Goal: Task Accomplishment & Management: Complete application form

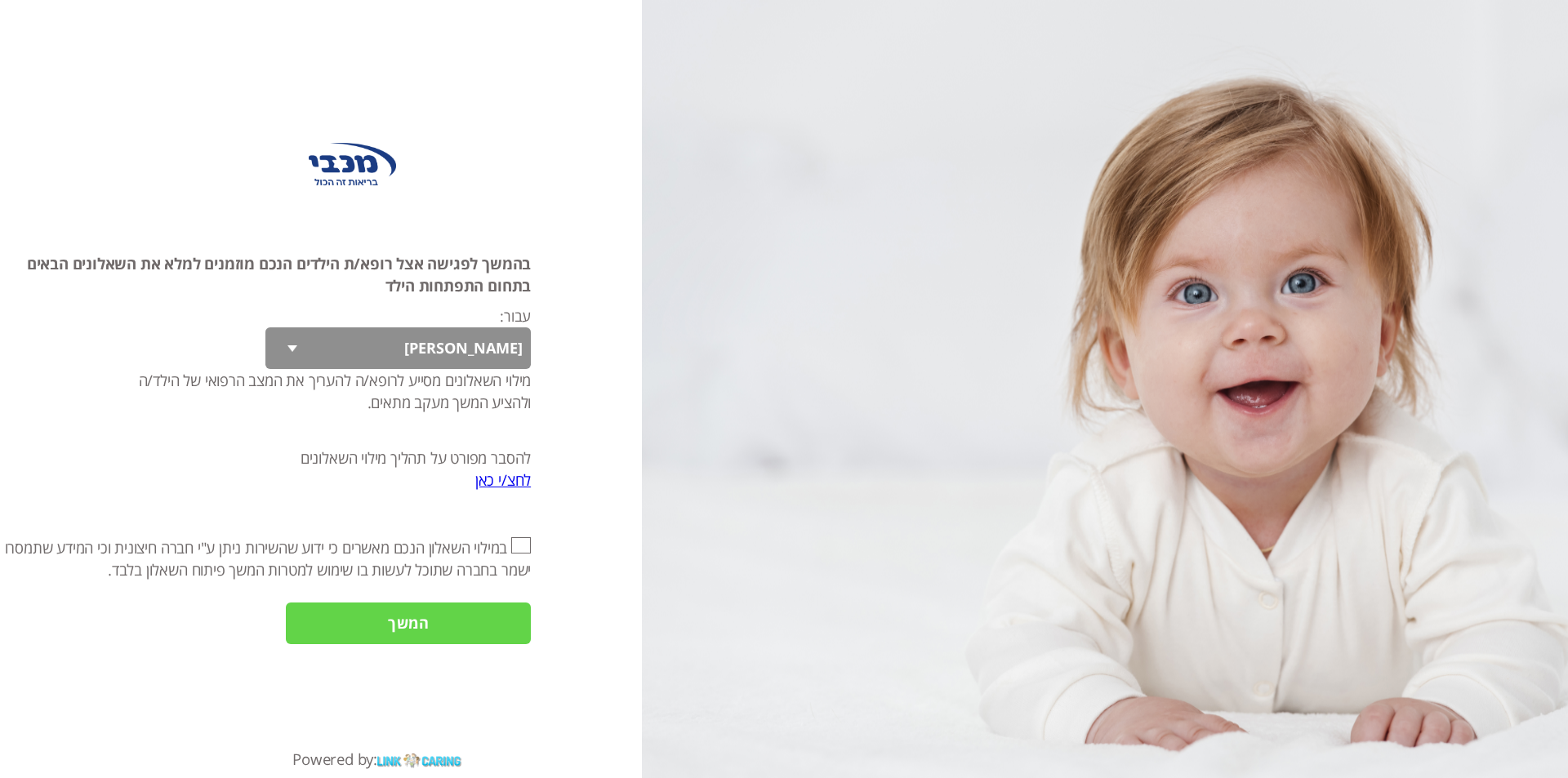
click at [291, 340] on select "[PERSON_NAME] [PERSON_NAME] [PERSON_NAME] [PERSON_NAME] קוד" at bounding box center [398, 348] width 265 height 42
select select "AmplSjD8e8OPcQ65%2FUge7A%3D%3D"
click at [265, 327] on select "[PERSON_NAME] [PERSON_NAME] [PERSON_NAME] [PERSON_NAME] קוד" at bounding box center [398, 348] width 265 height 42
click at [521, 549] on input "אני מאשר\ת את" at bounding box center [521, 545] width 20 height 16
checkbox input "true"
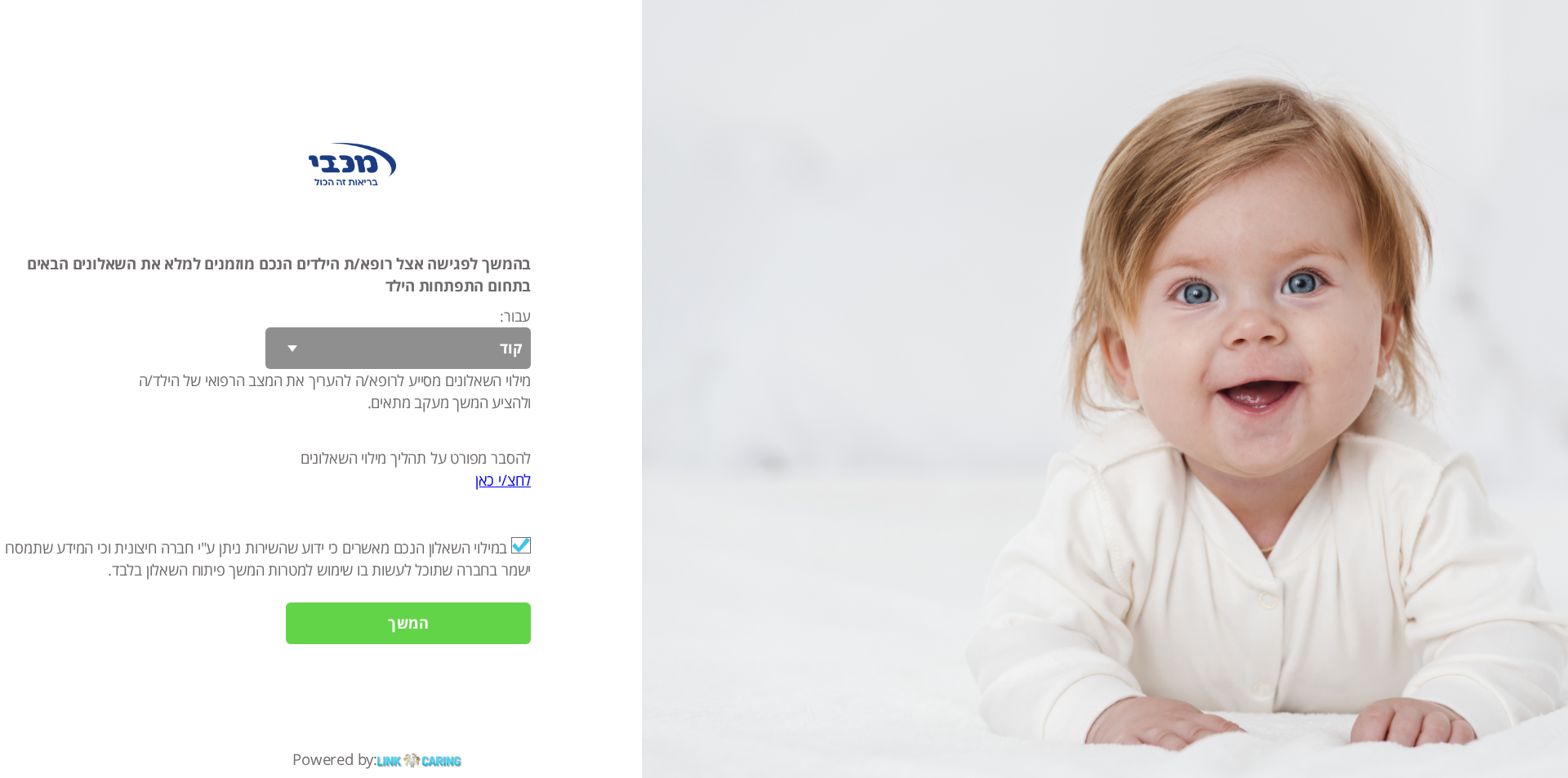
click at [458, 627] on input "המשך" at bounding box center [408, 624] width 245 height 42
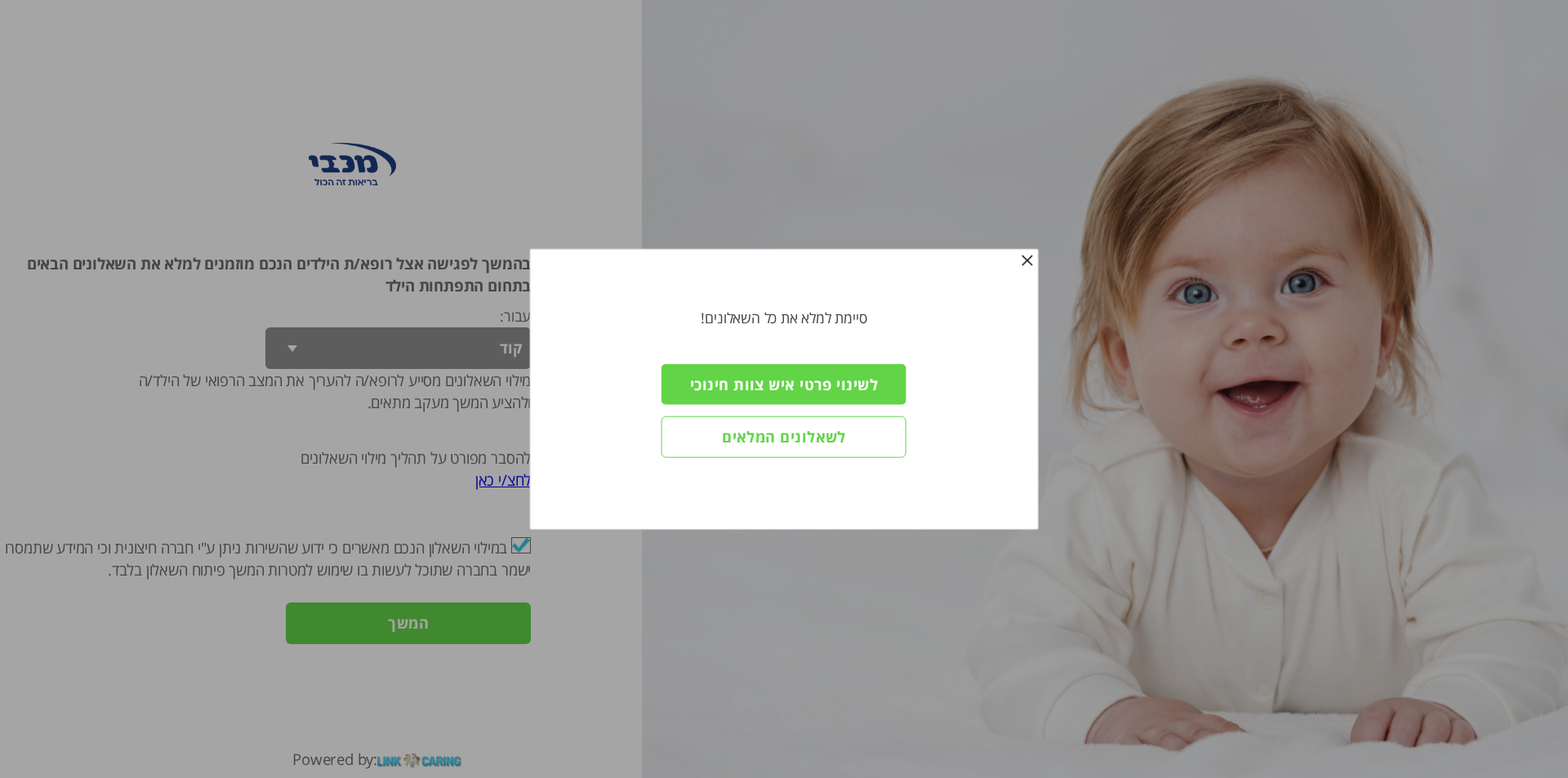
click at [812, 433] on input "לשאלונים המלאים" at bounding box center [784, 437] width 245 height 42
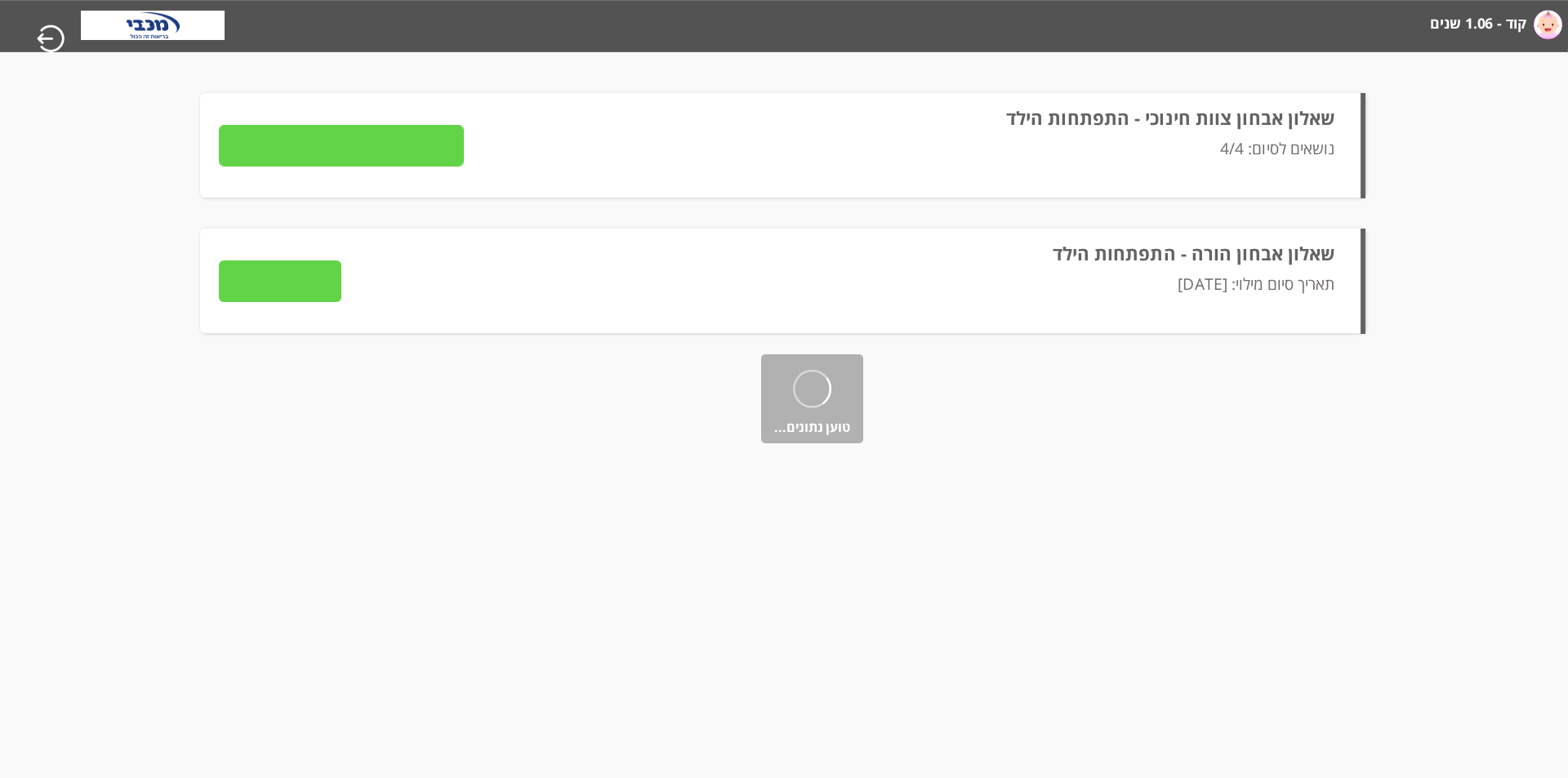
type input "פרטים"
type input "לצפייה בתשובות"
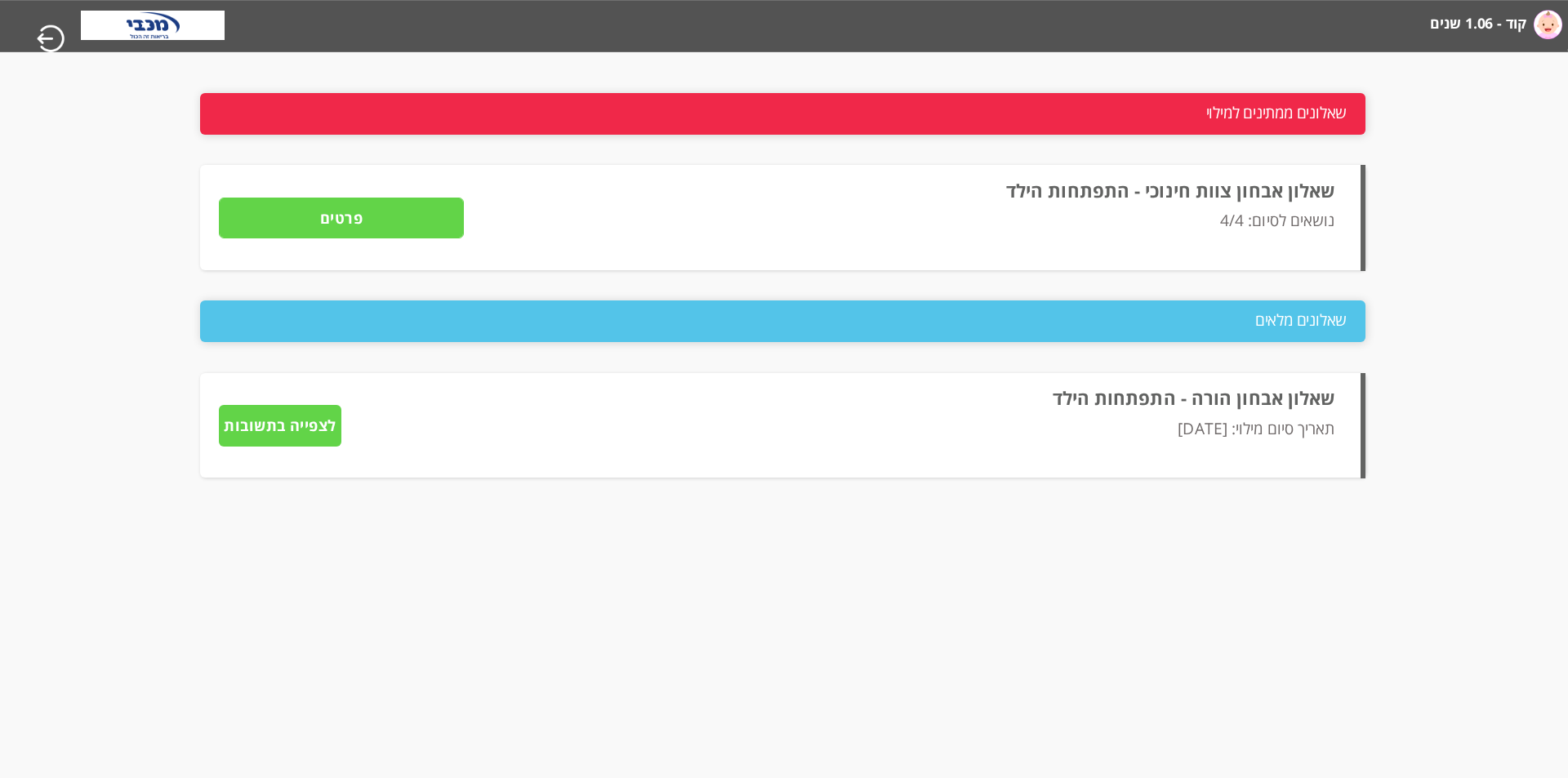
click at [1488, 22] on label "קוד - 1.06 שנים" at bounding box center [1479, 24] width 97 height 30
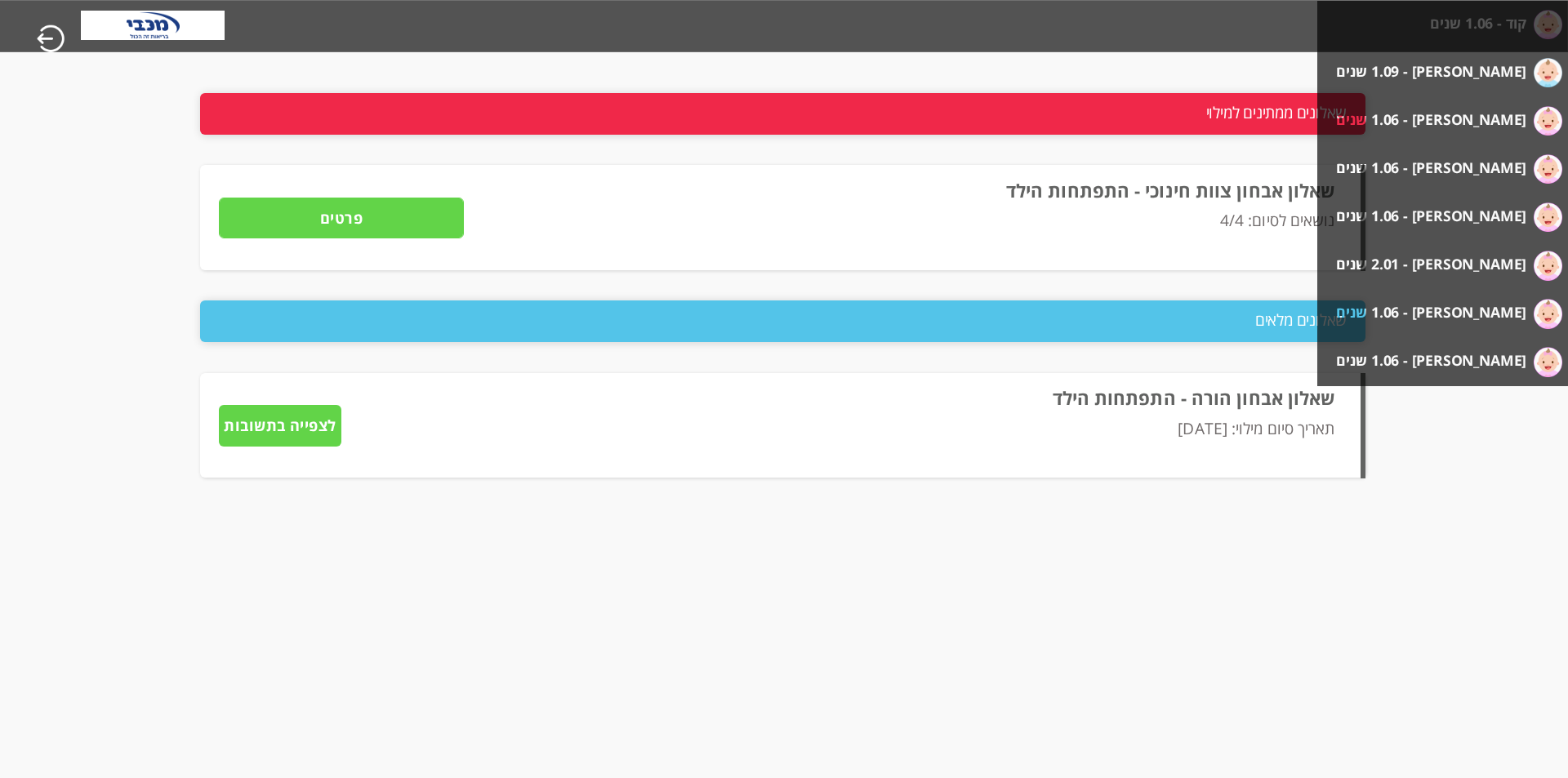
click at [1457, 259] on label "[PERSON_NAME] - 2.01 שנים" at bounding box center [1431, 264] width 190 height 30
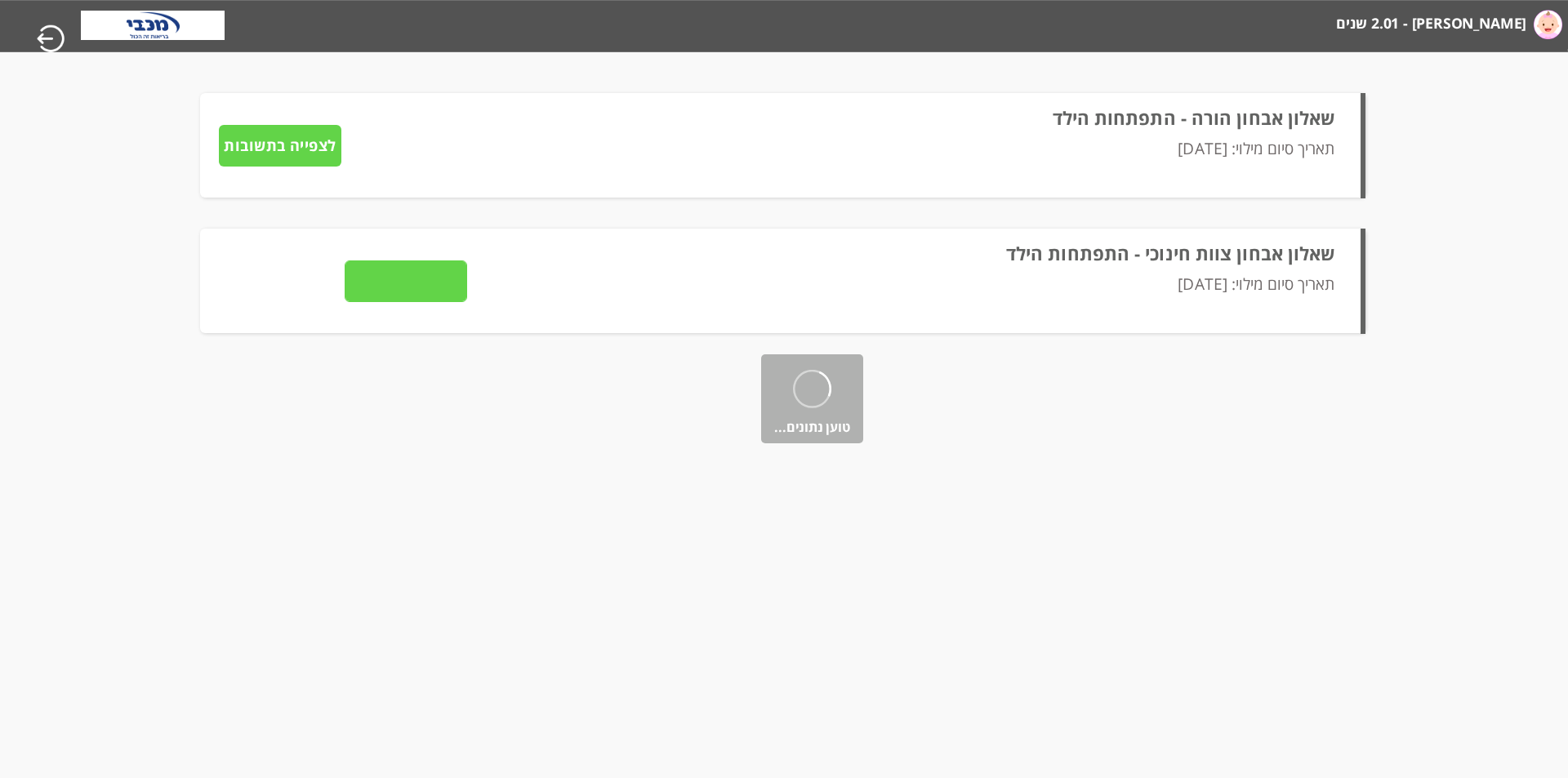
type input "לצפייה בתשובות"
